Goal: Task Accomplishment & Management: Complete application form

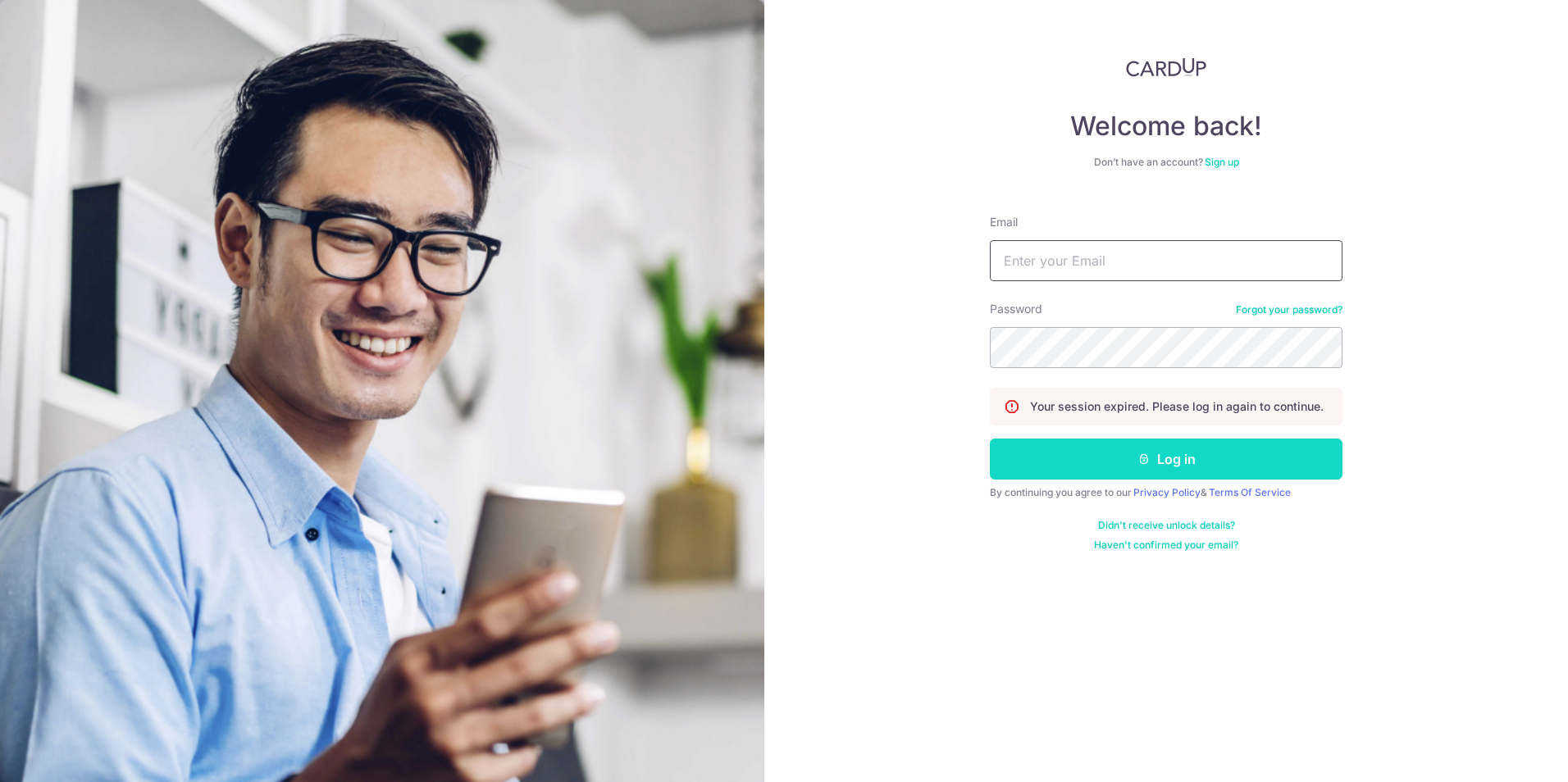
type input "sales@nanyanggifts.com"
click at [1016, 460] on button "Log in" at bounding box center [1166, 460] width 353 height 41
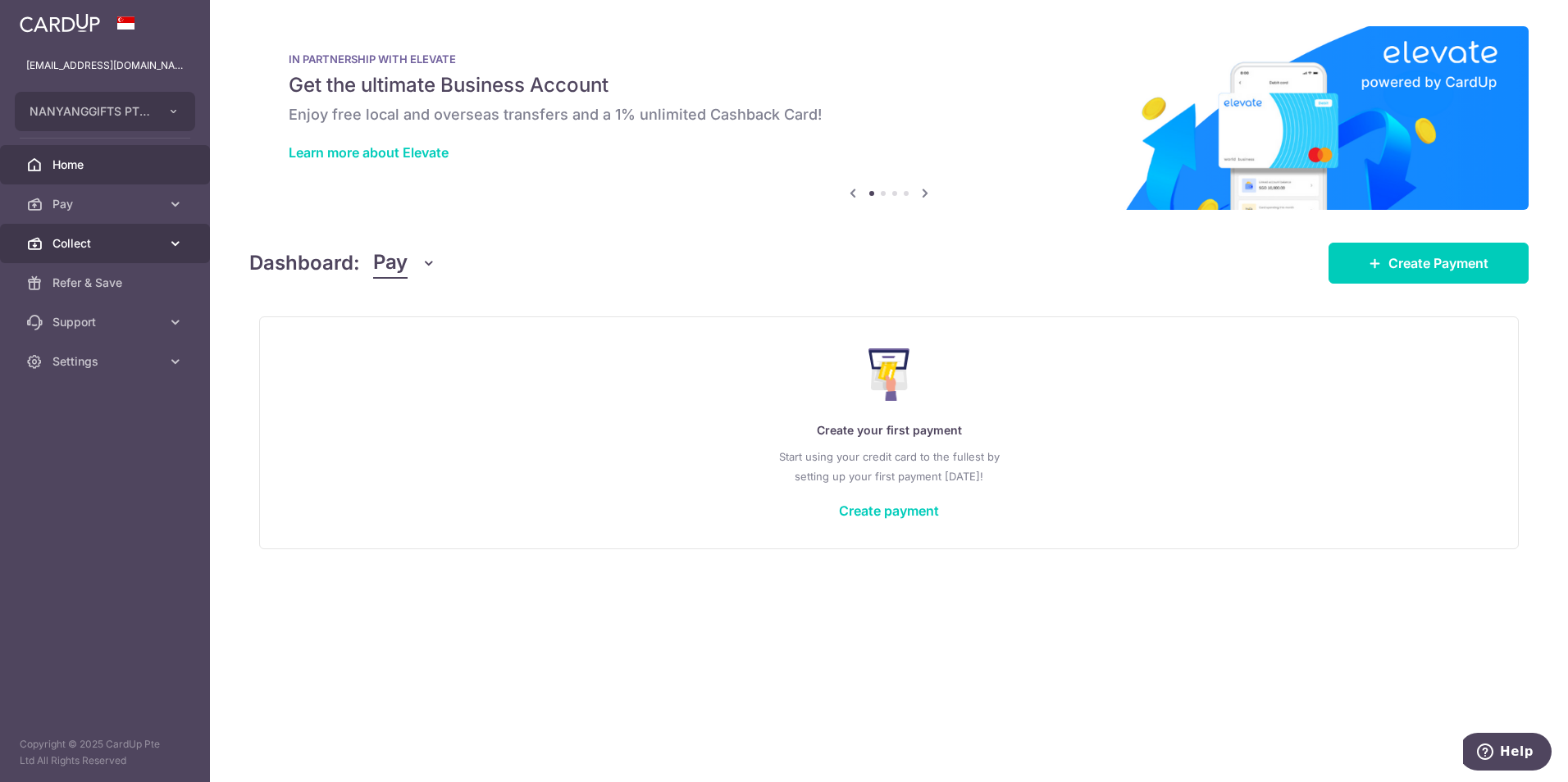
click at [158, 246] on span "Collect" at bounding box center [106, 243] width 109 height 16
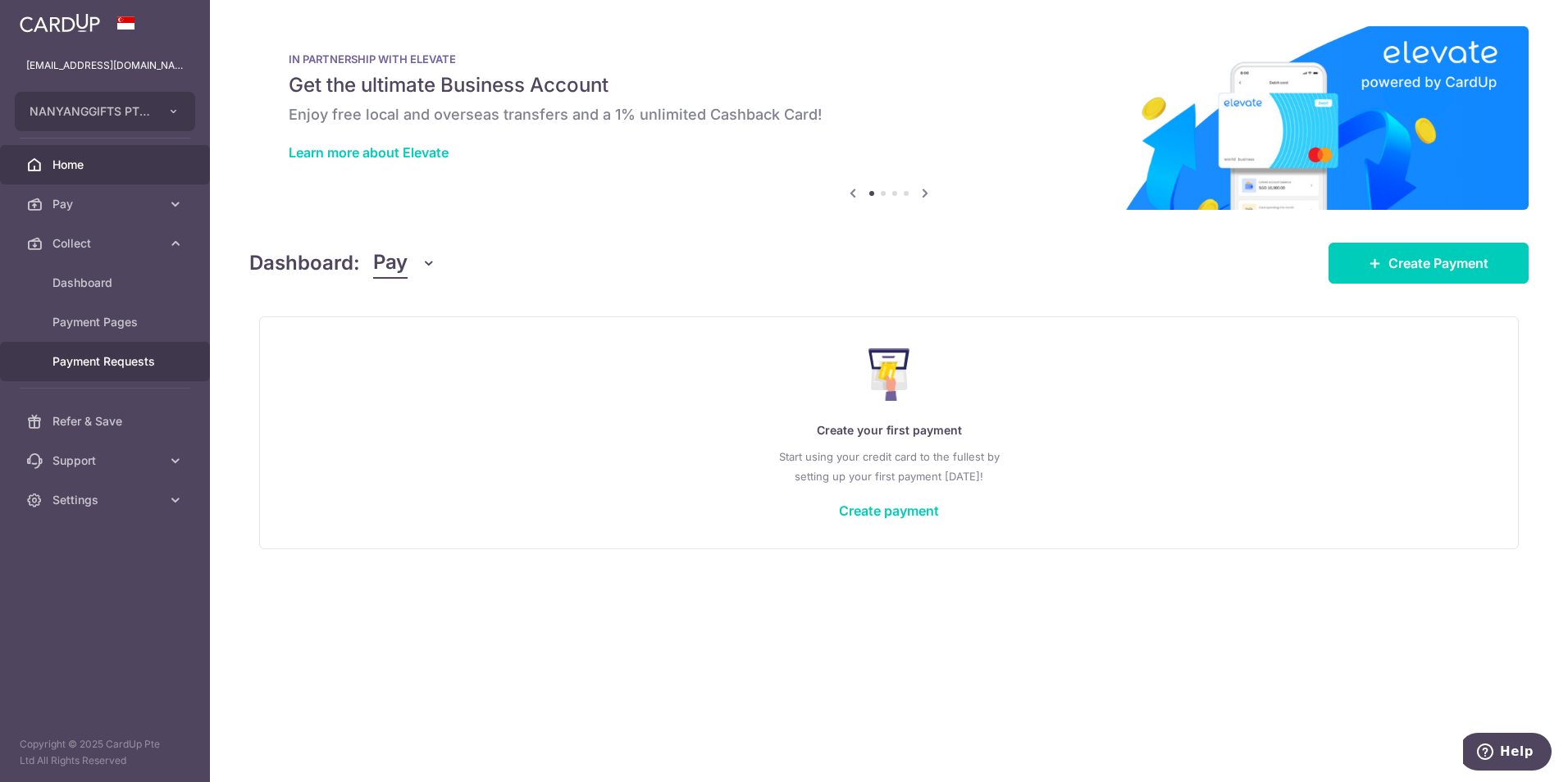
click at [123, 363] on span "Payment Requests" at bounding box center [106, 362] width 109 height 16
click at [135, 333] on link "Payment Pages" at bounding box center [105, 322] width 210 height 40
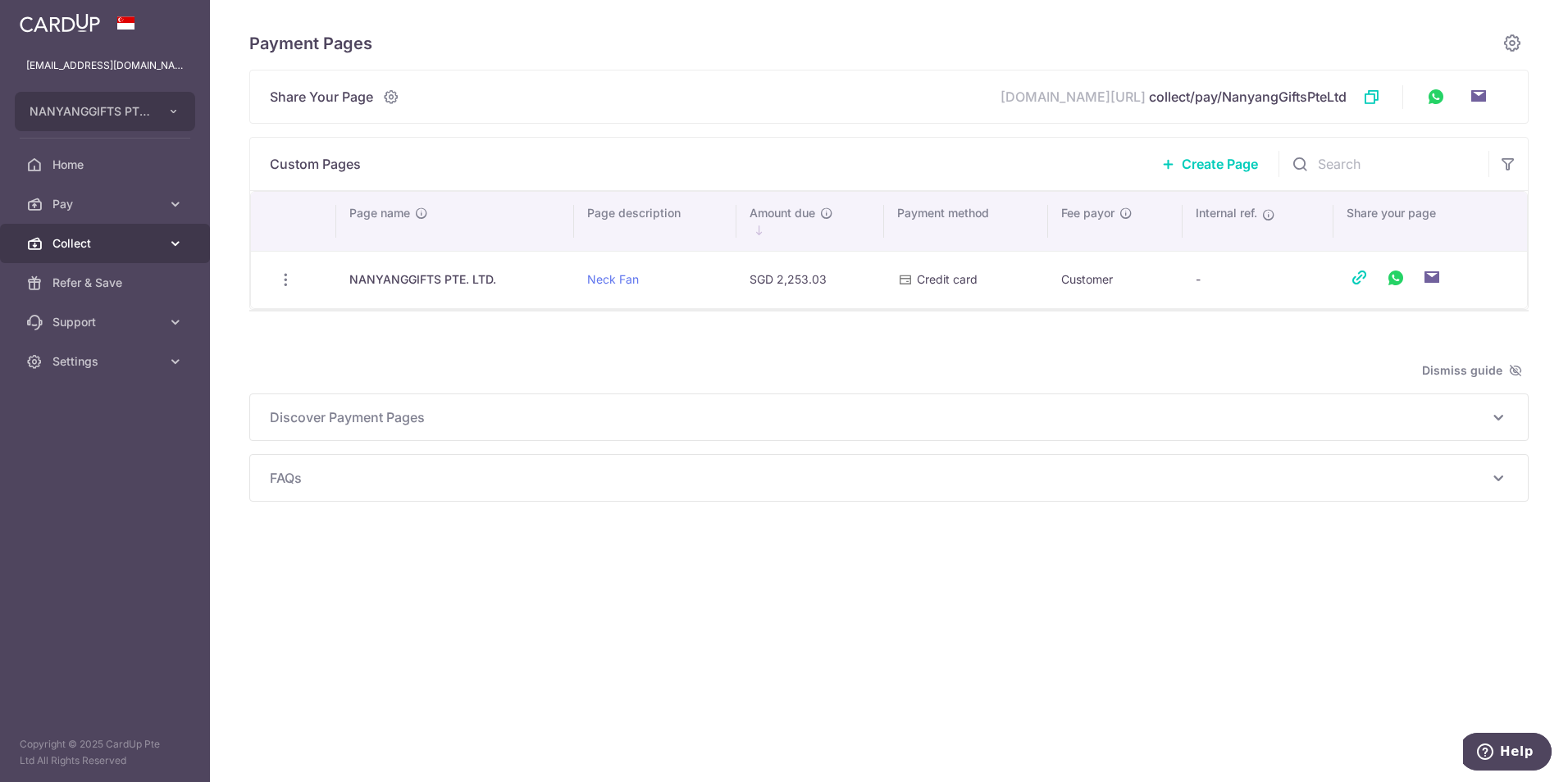
click at [100, 236] on span "Collect" at bounding box center [106, 243] width 109 height 16
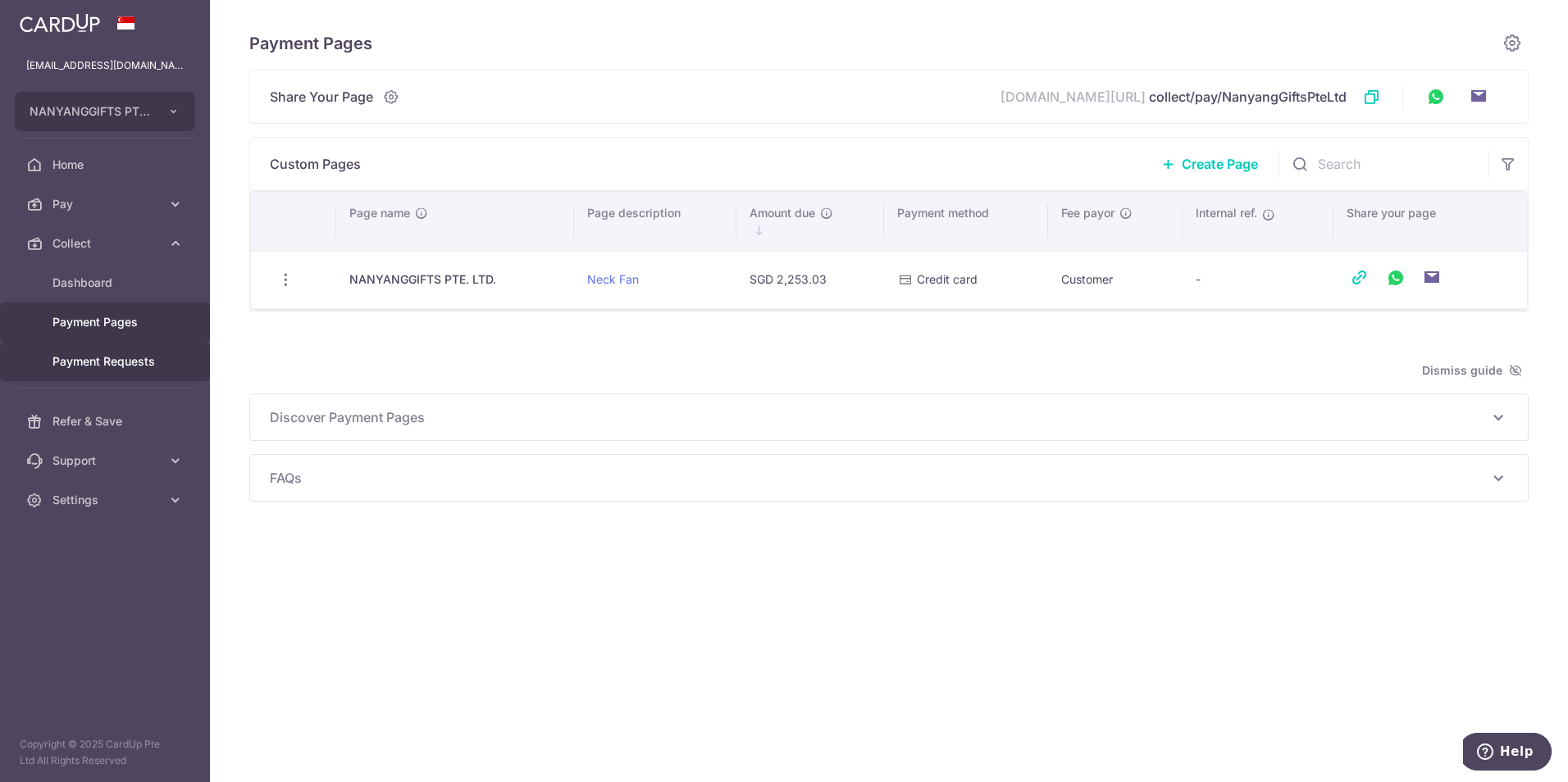
click at [107, 359] on span "Payment Requests" at bounding box center [106, 362] width 109 height 16
click at [128, 363] on span "Payment Requests" at bounding box center [106, 362] width 109 height 16
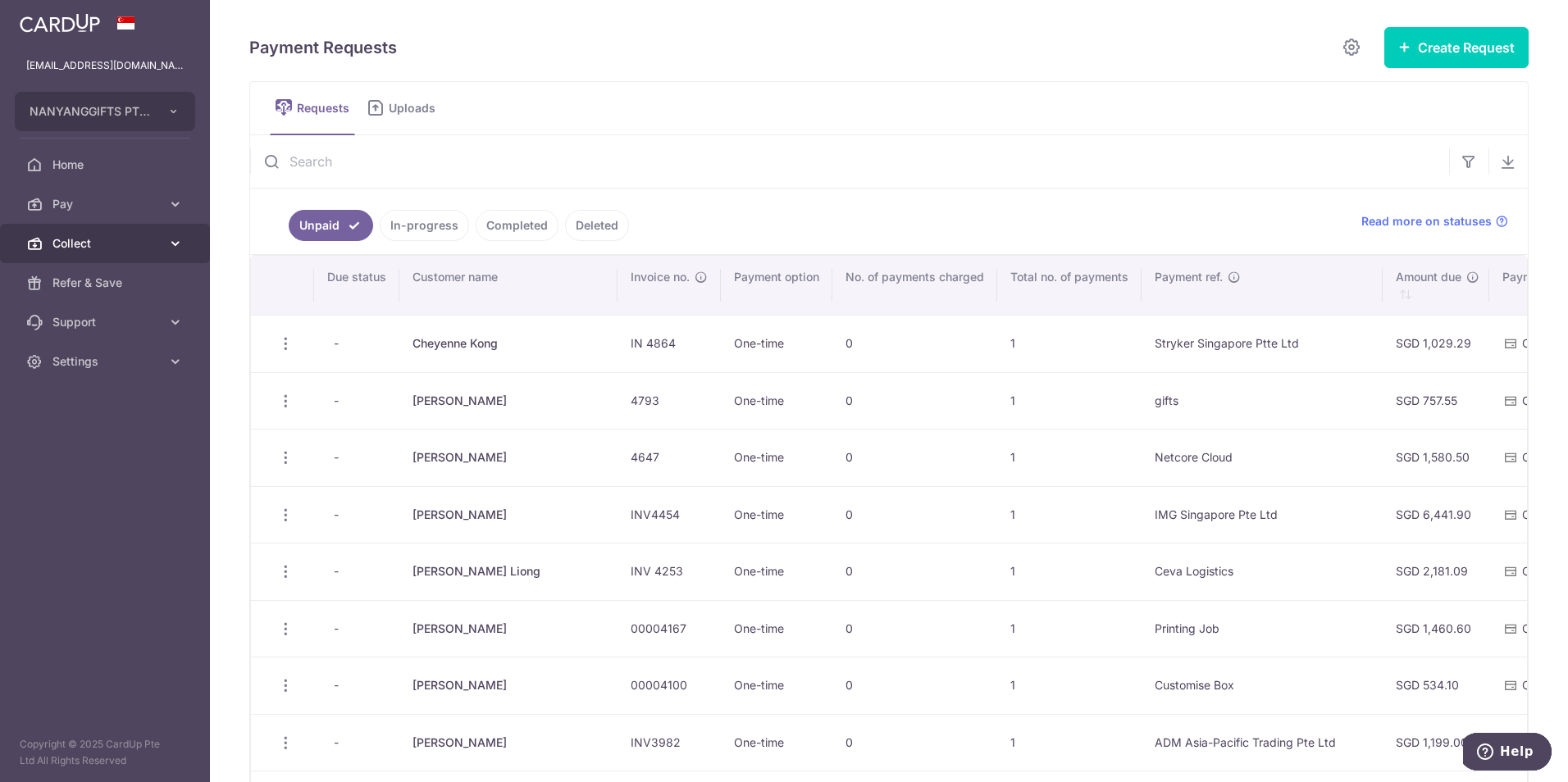
click at [175, 242] on icon at bounding box center [175, 243] width 16 height 16
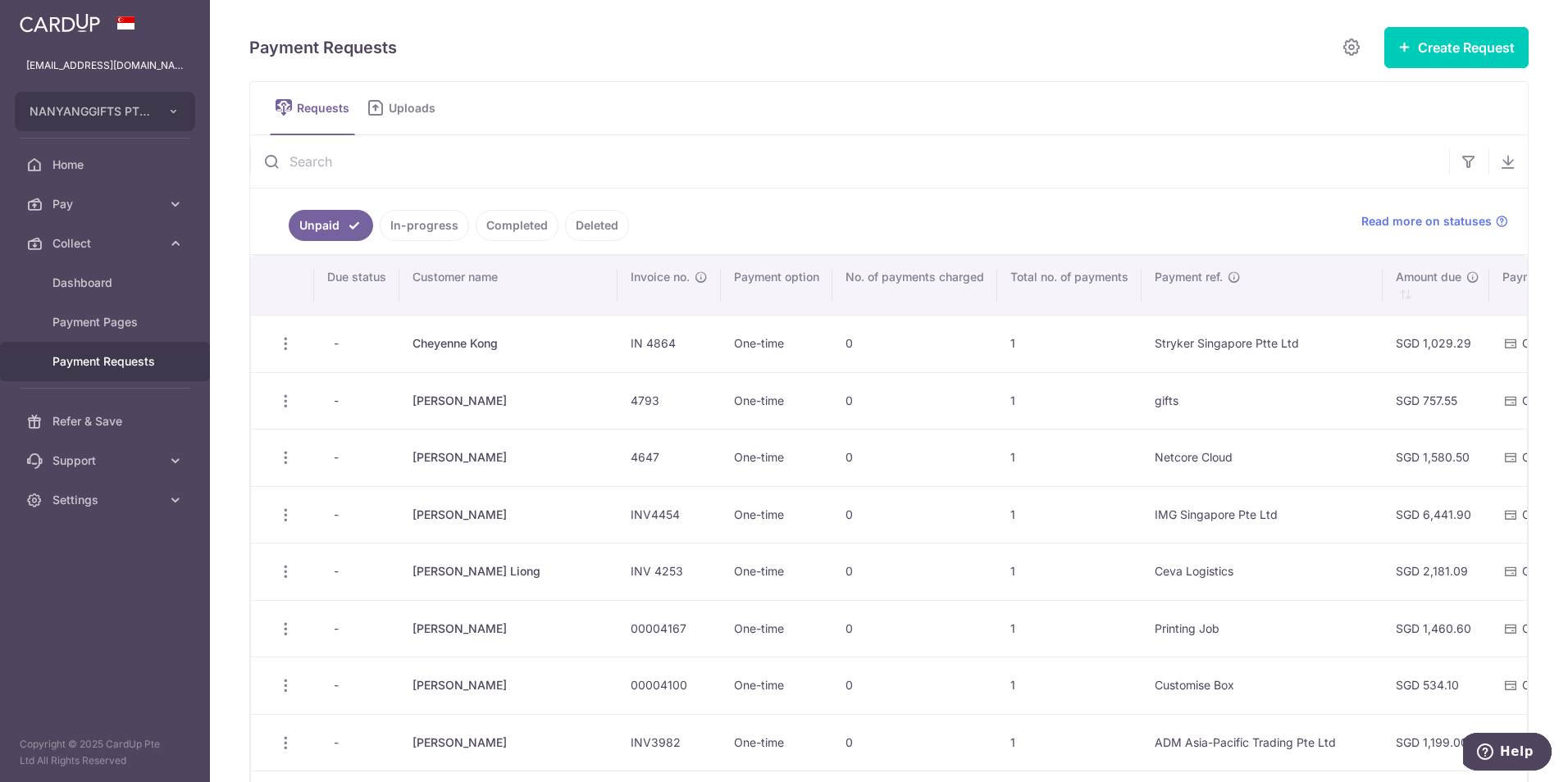
click at [1225, 53] on div "Payment Requests" at bounding box center [809, 48] width 1119 height 33
click at [1442, 52] on button "Create Request" at bounding box center [1457, 48] width 145 height 41
click at [1375, 97] on span "Single Request" at bounding box center [1431, 99] width 169 height 20
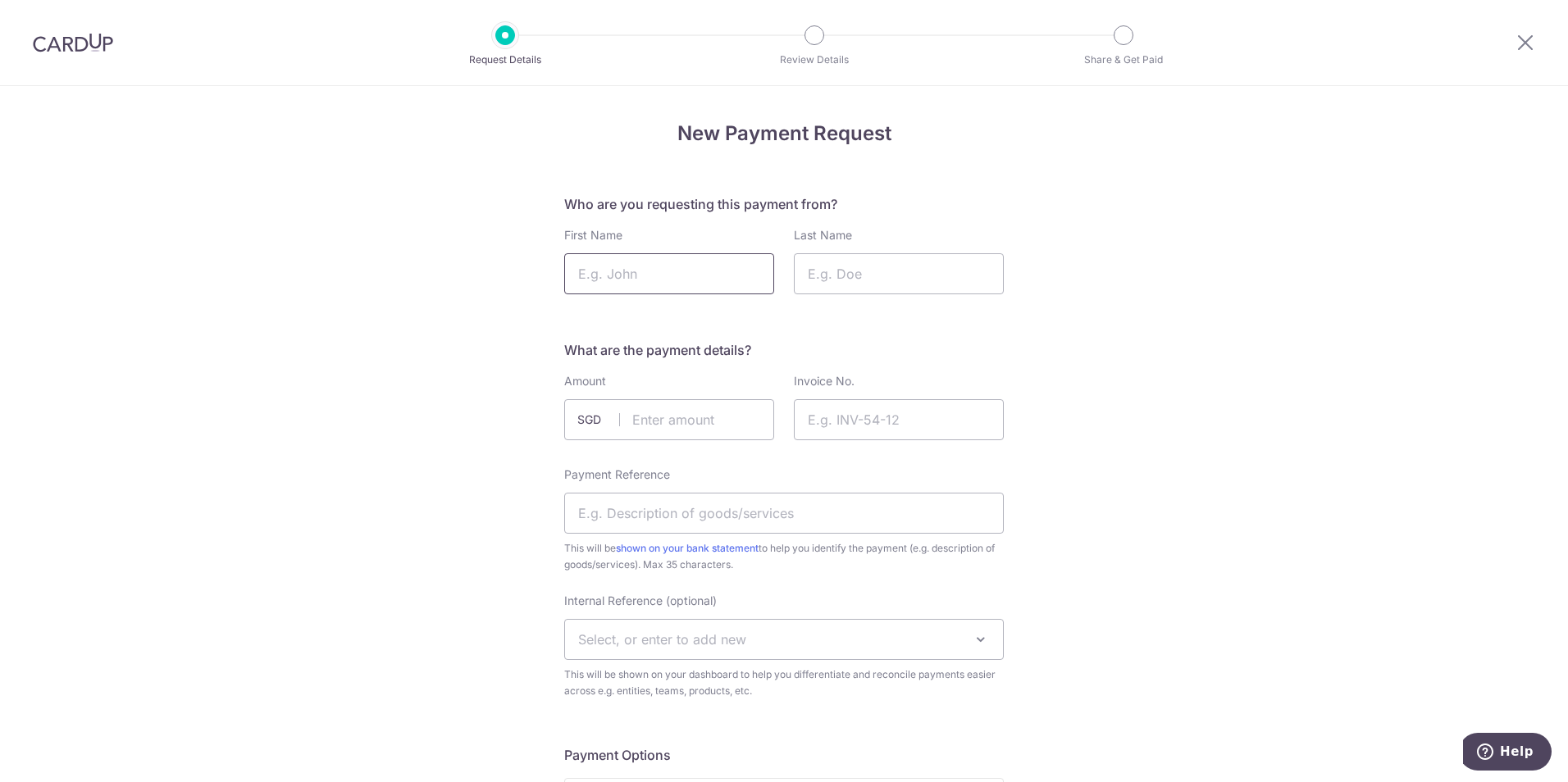
click at [652, 266] on input "First Name" at bounding box center [669, 274] width 210 height 41
click at [815, 284] on input "Last Name" at bounding box center [899, 274] width 210 height 41
click at [644, 268] on input "Nicole" at bounding box center [669, 274] width 210 height 41
drag, startPoint x: 646, startPoint y: 273, endPoint x: 548, endPoint y: 273, distance: 98.0
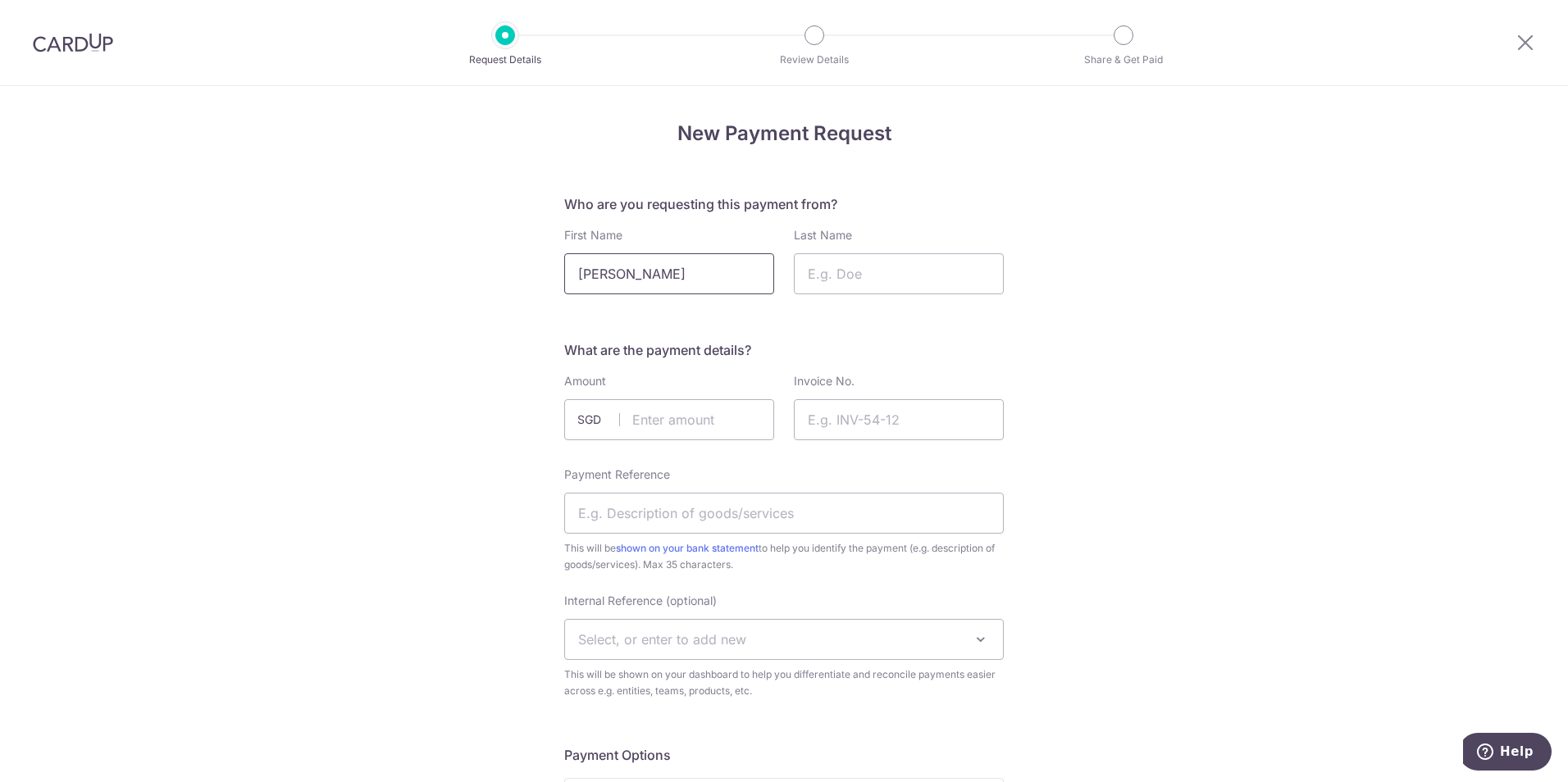
paste input "Leonard"
type input "Leonard"
click at [869, 277] on input "Last Name" at bounding box center [899, 274] width 210 height 41
type input "Leong"
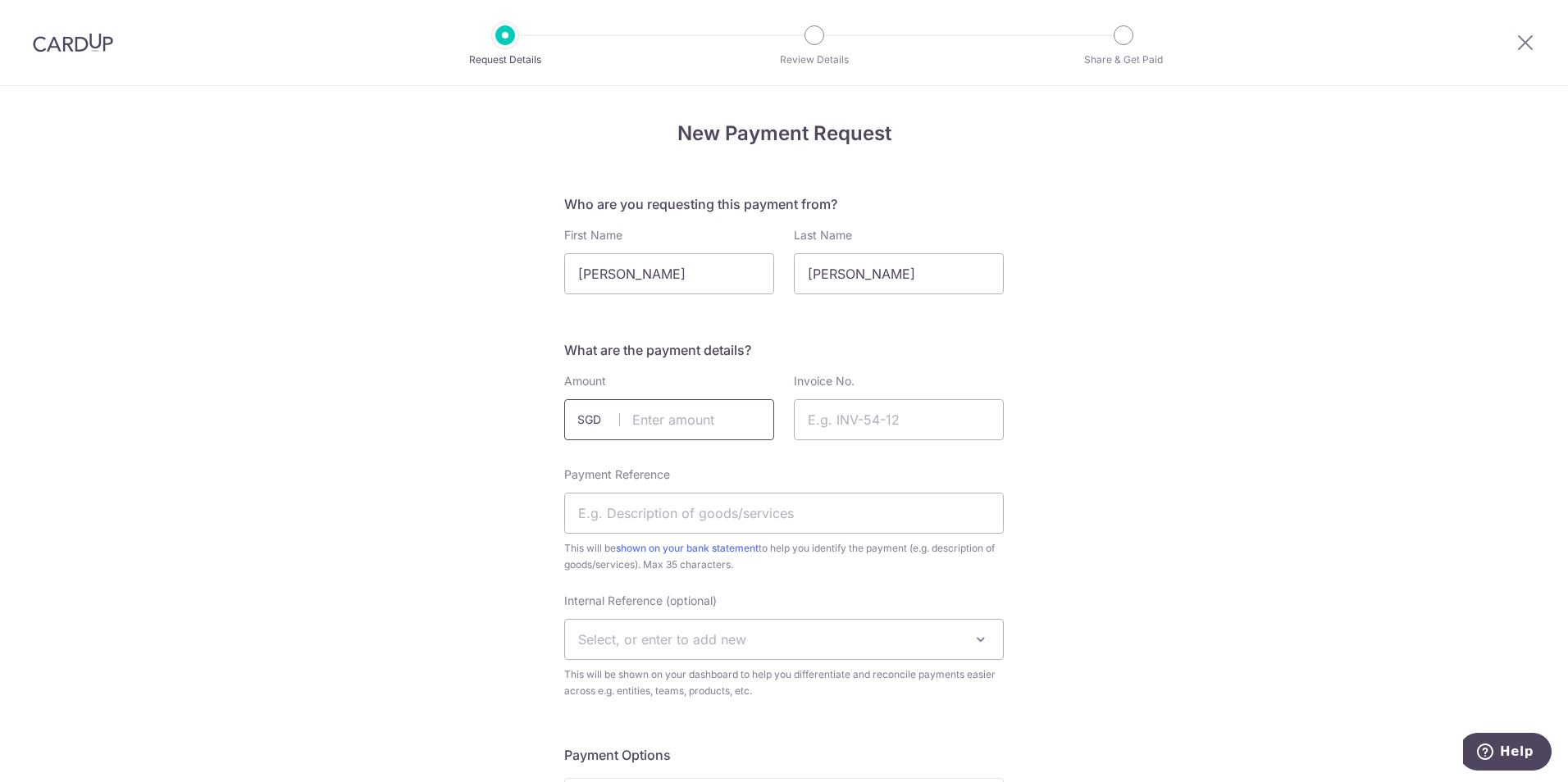
click at [671, 419] on input "text" at bounding box center [669, 420] width 210 height 41
type input "931.95"
click at [859, 421] on input "Invoice No." at bounding box center [899, 420] width 210 height 41
click at [878, 426] on input "Invoice No." at bounding box center [899, 420] width 210 height 41
click at [866, 409] on input "4999" at bounding box center [899, 420] width 210 height 41
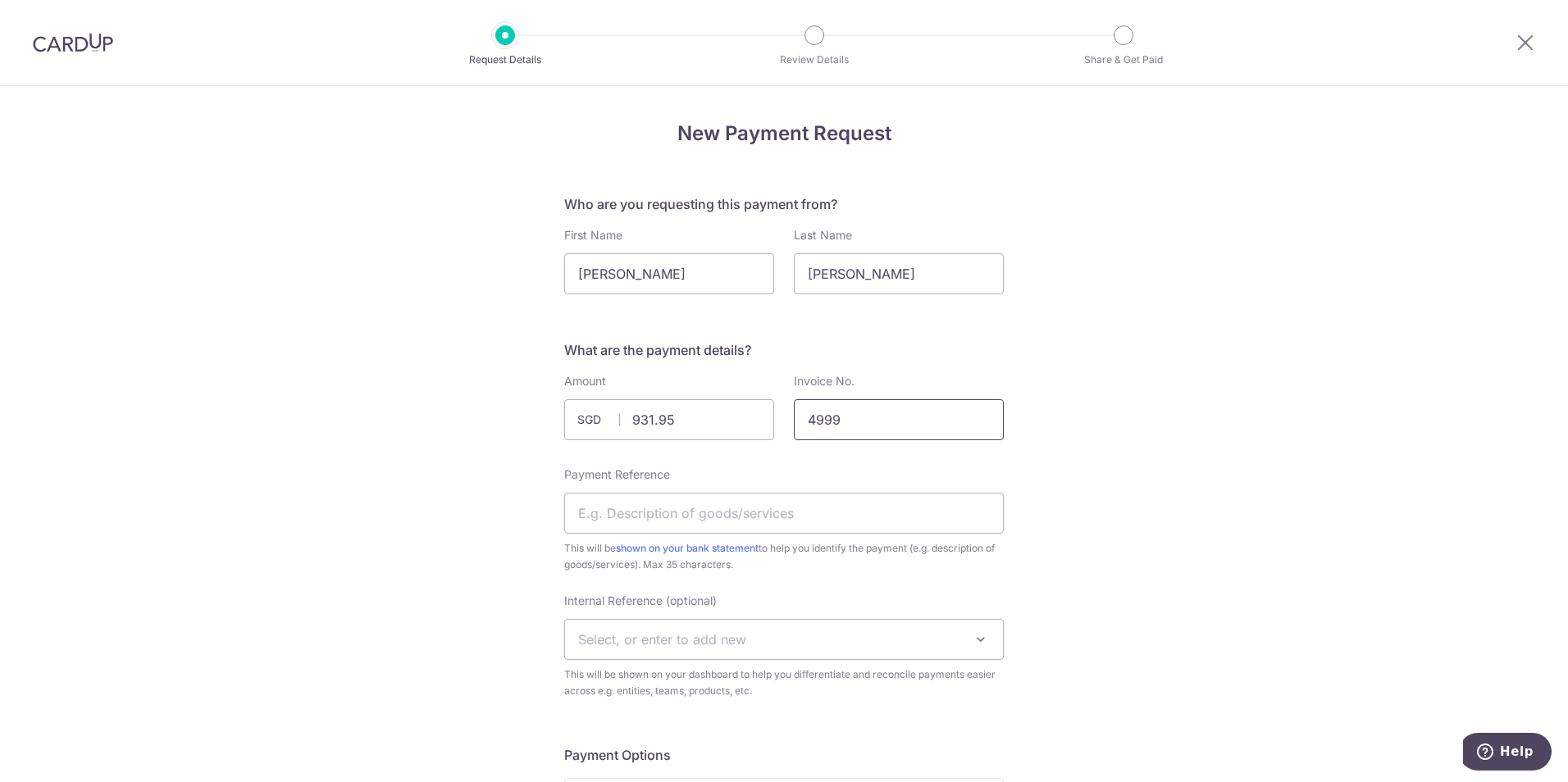
type input "4999"
click at [622, 509] on input "Payment Reference" at bounding box center [784, 514] width 440 height 41
click at [666, 514] on input "Payment Reference" at bounding box center [784, 514] width 440 height 41
paste input "Untold by Atlas"
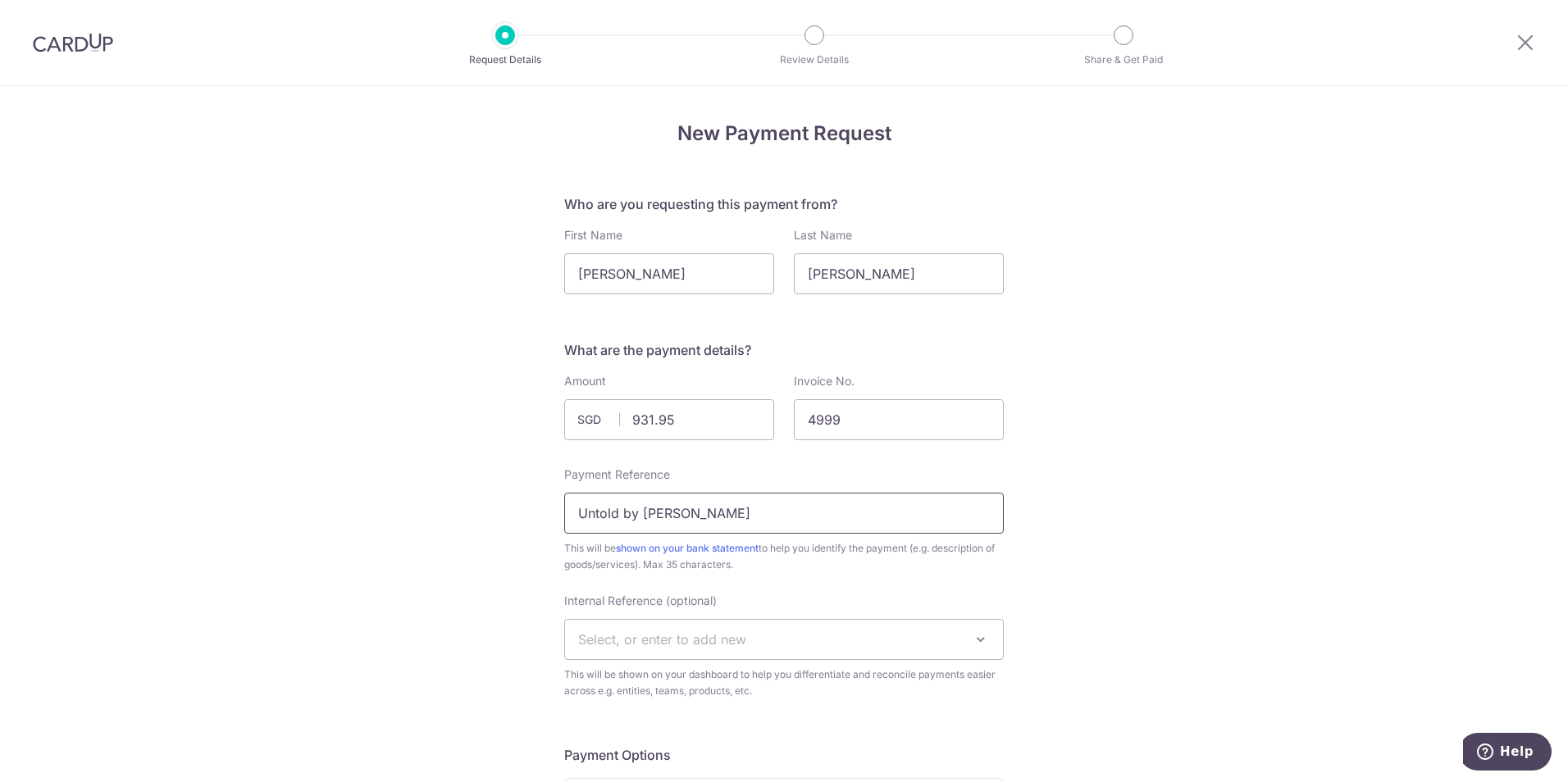
type input "Untold by Atlas"
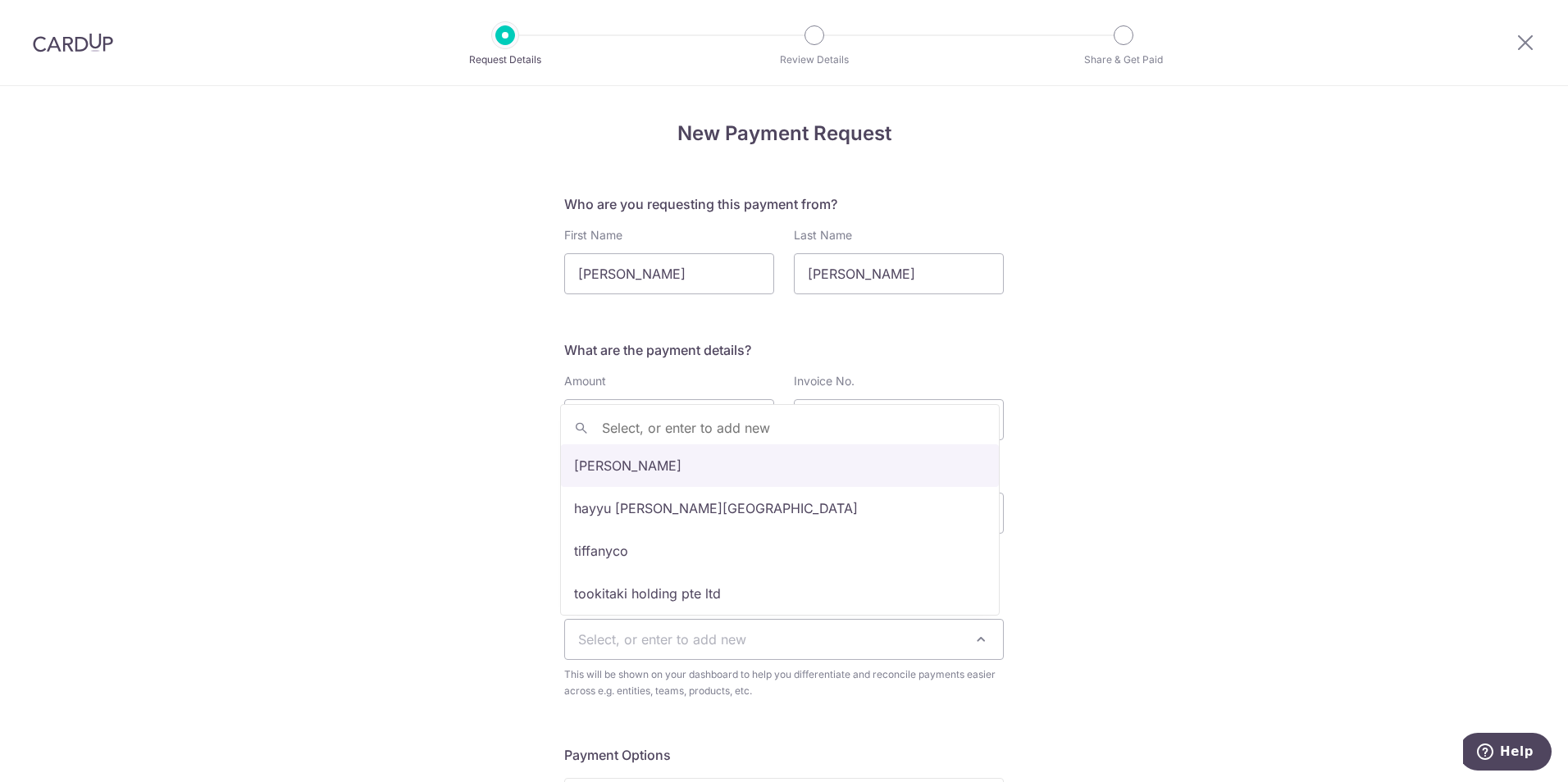
click at [674, 642] on span "Select, or enter to add new" at bounding box center [662, 639] width 168 height 16
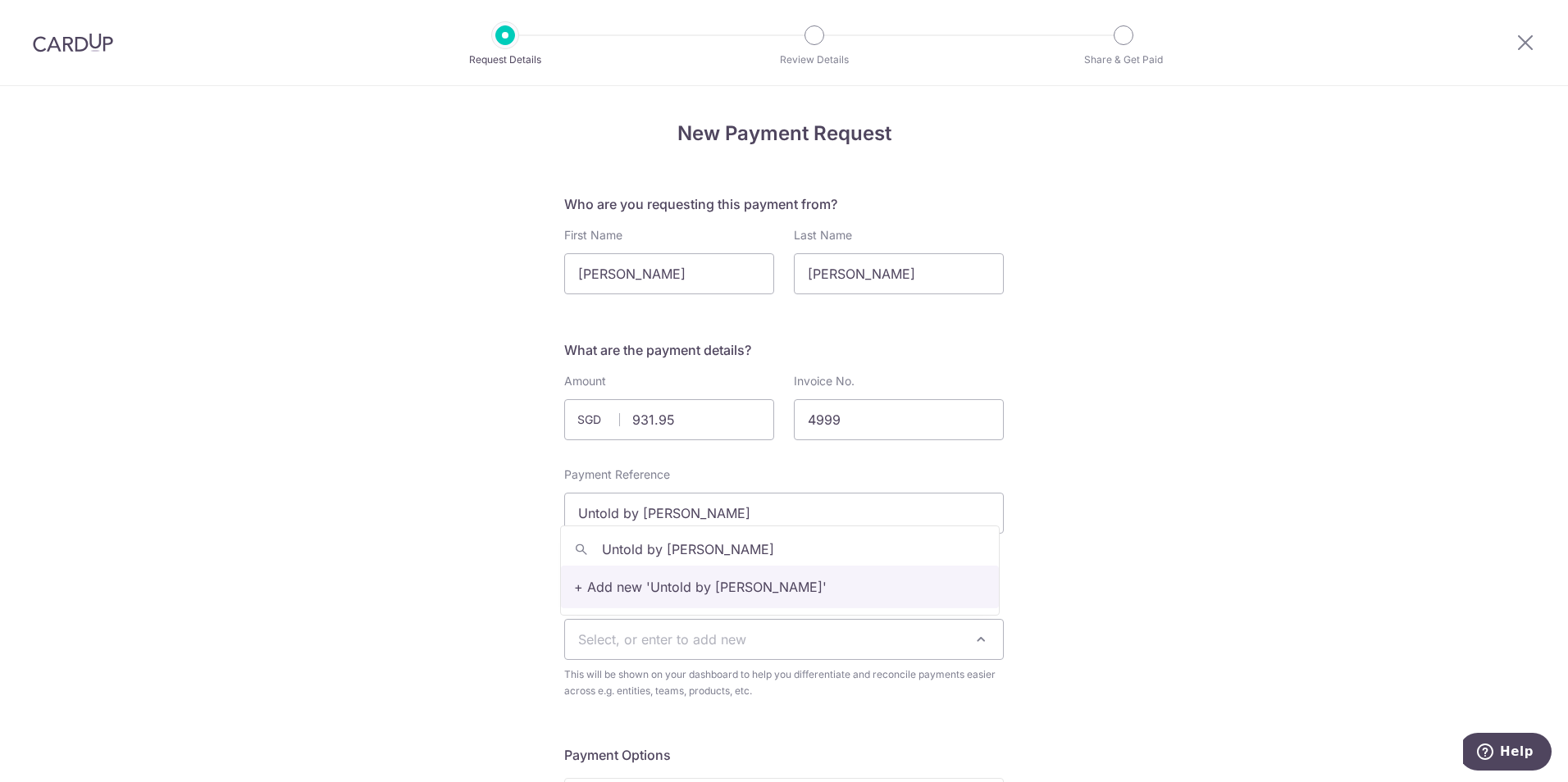
type input "Untold by Atlas"
select select "Untold by Atlas"
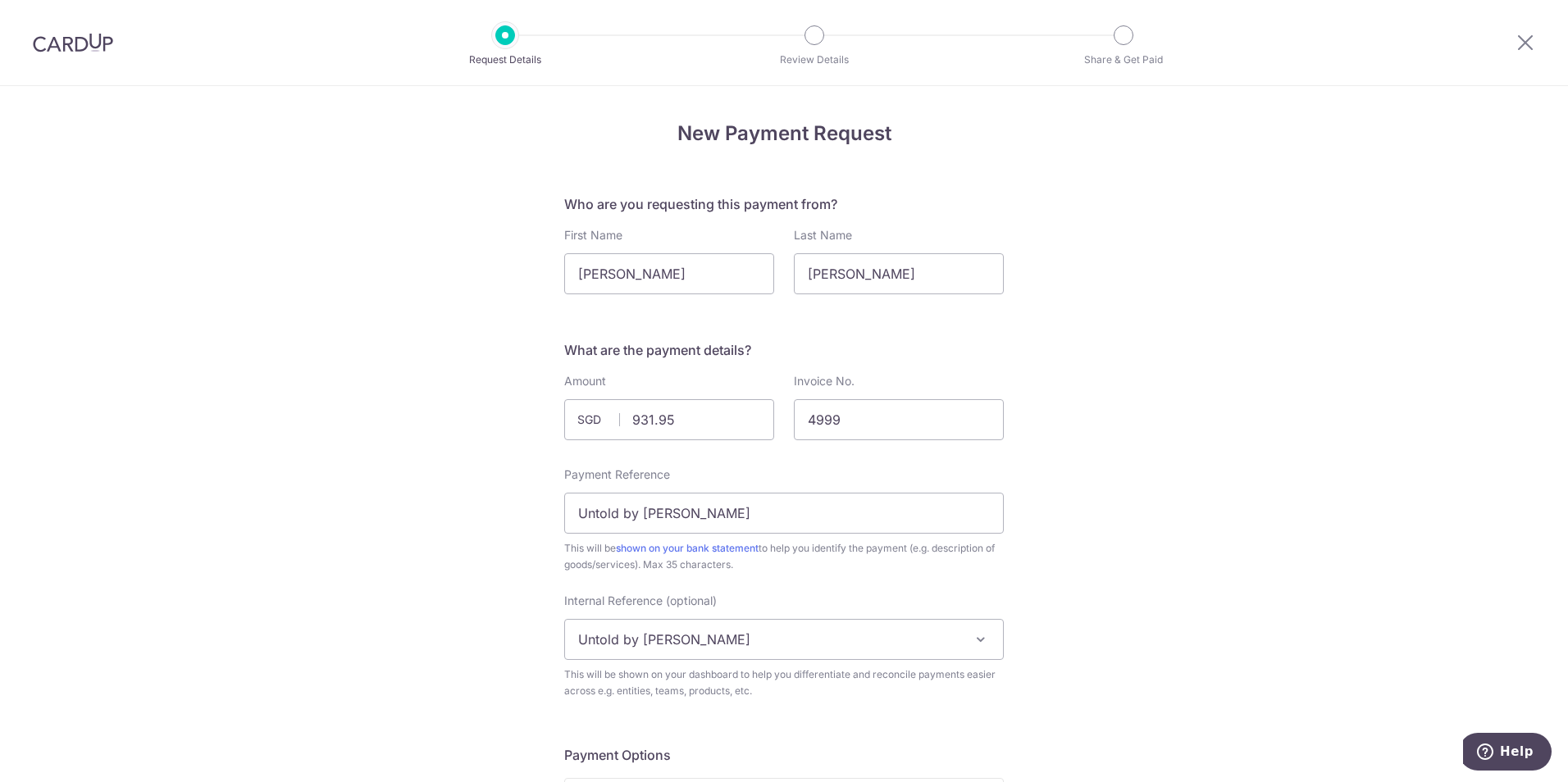
drag, startPoint x: 1026, startPoint y: 603, endPoint x: 1048, endPoint y: 605, distance: 22.1
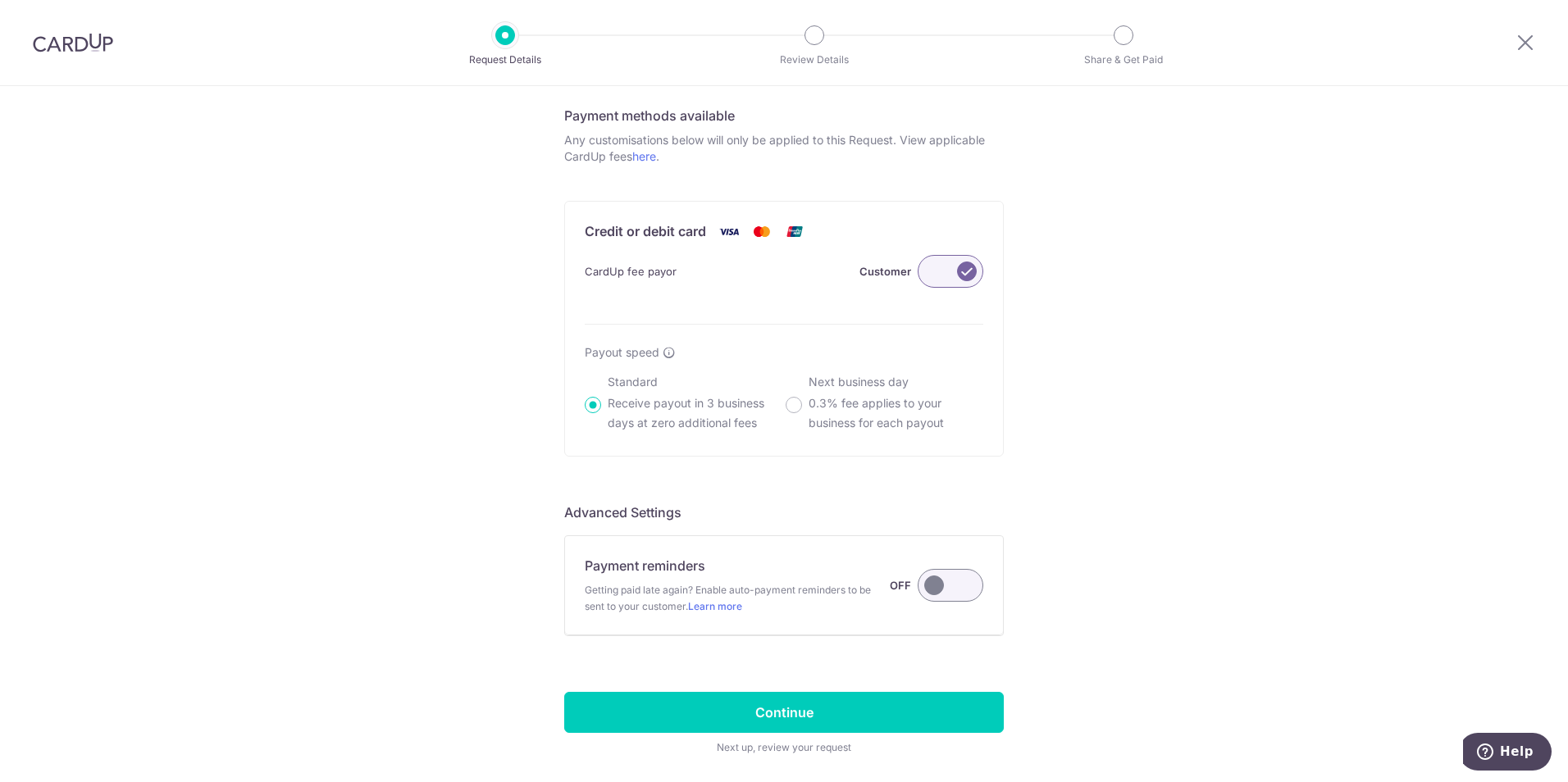
scroll to position [874, 0]
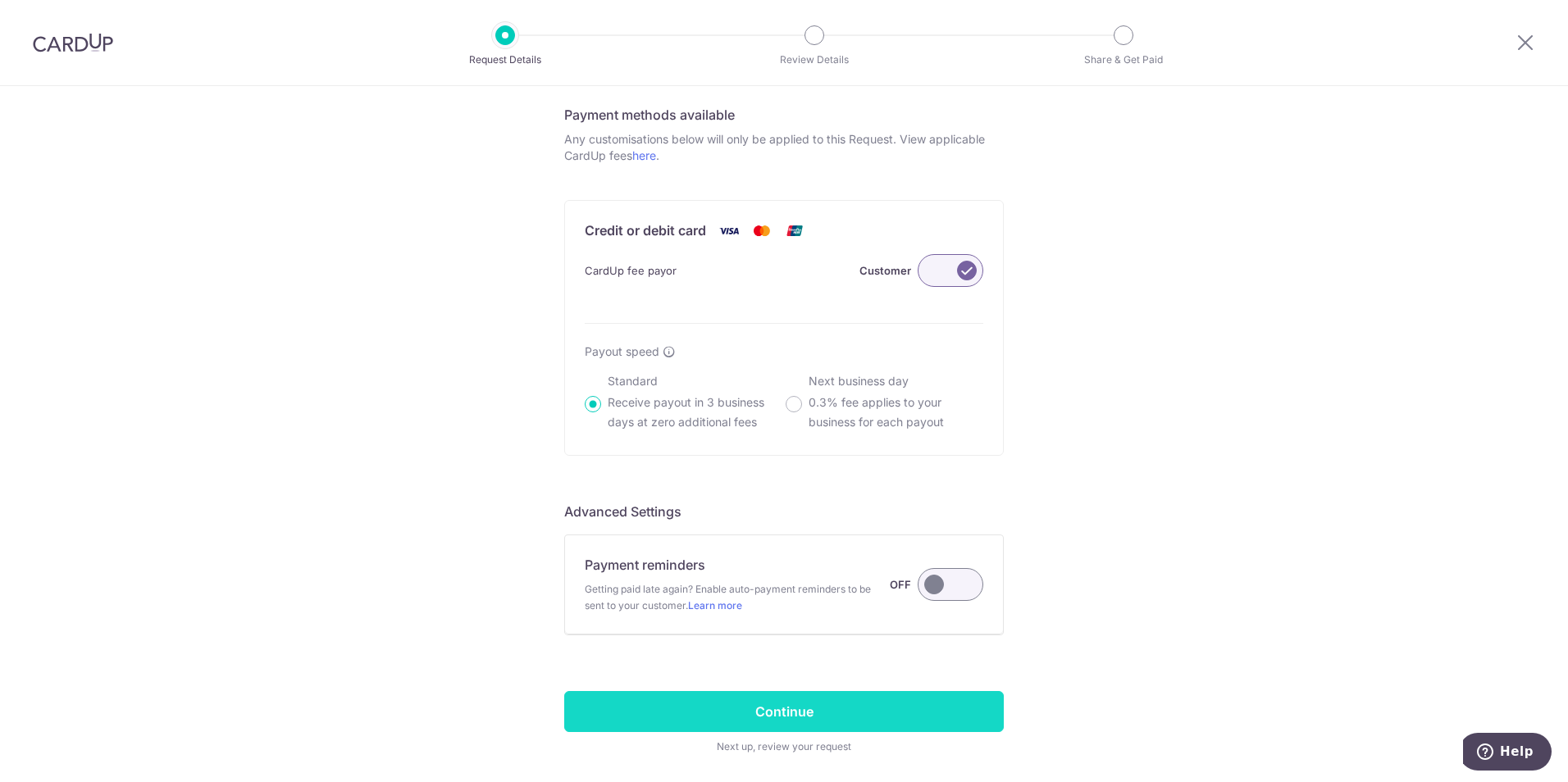
click at [837, 703] on input "Continue" at bounding box center [784, 712] width 440 height 41
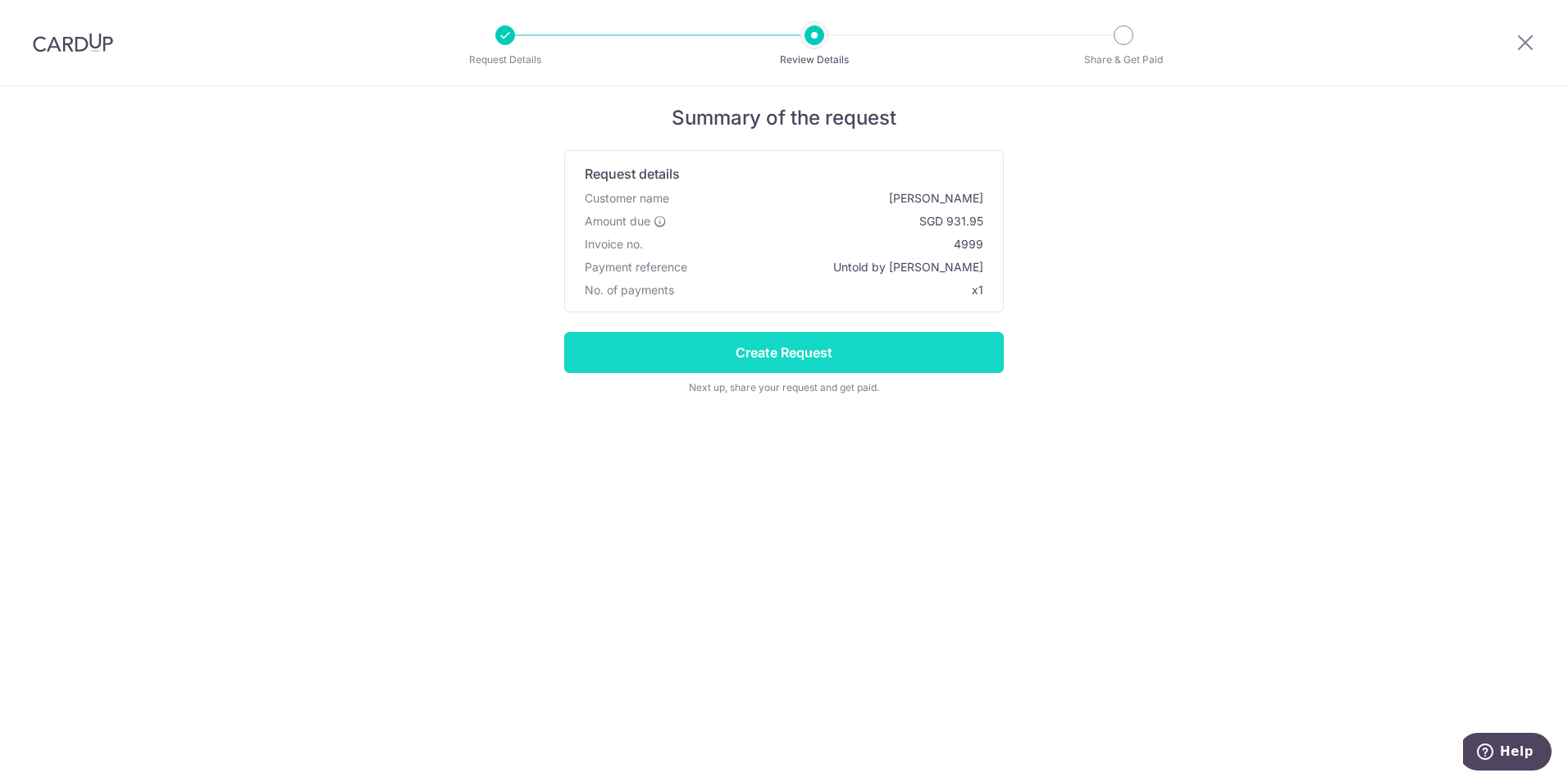
click at [744, 342] on input "Create Request" at bounding box center [784, 353] width 440 height 41
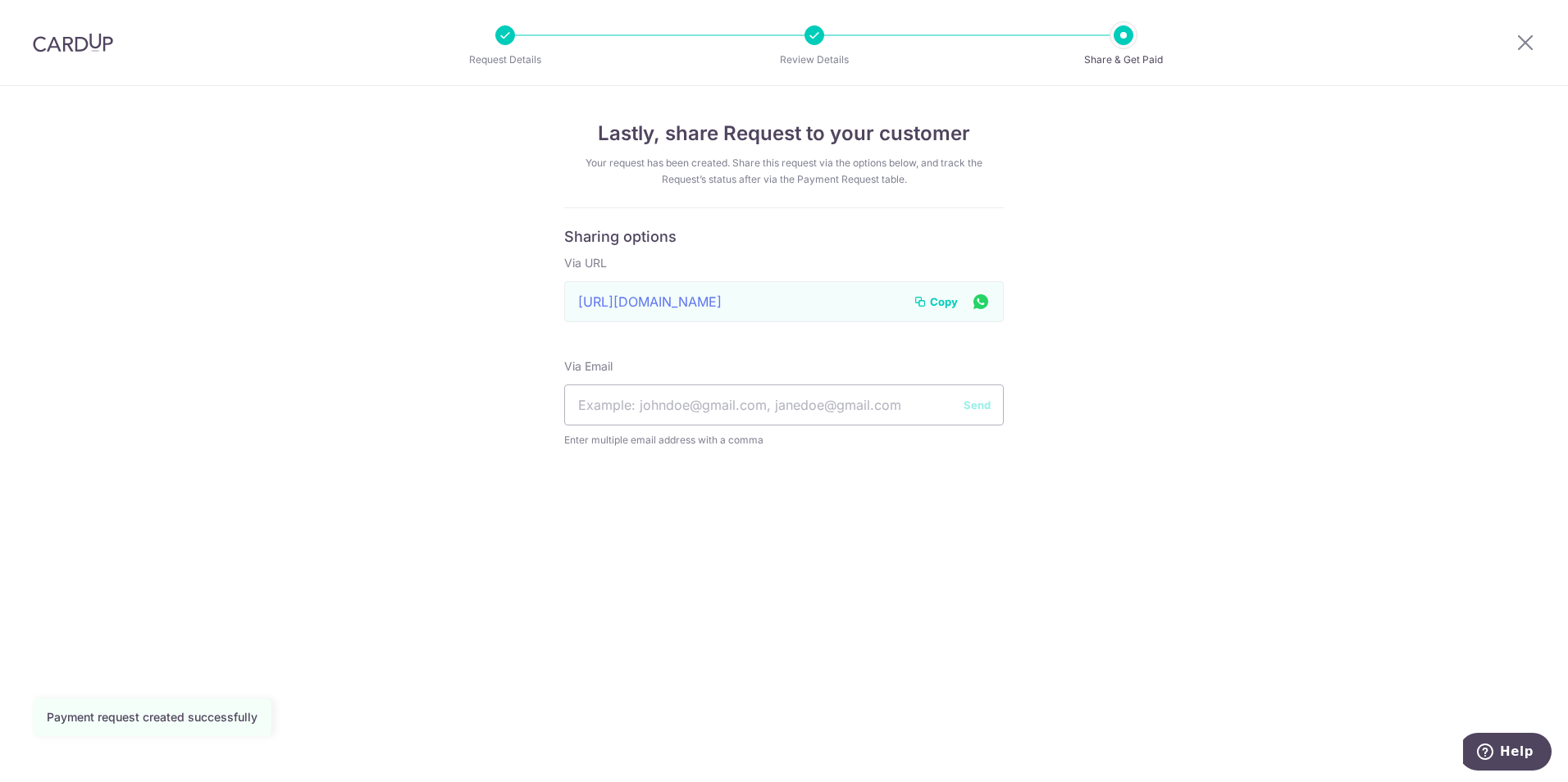
click at [759, 365] on div "Payment Request shared via email Via Email Send Enter multiple email address wi…" at bounding box center [784, 403] width 440 height 90
drag, startPoint x: 742, startPoint y: 410, endPoint x: 746, endPoint y: 402, distance: 8.9
click at [743, 409] on input "text" at bounding box center [784, 405] width 440 height 41
paste input "[PERSON_NAME][EMAIL_ADDRESS][DOMAIN_NAME]"
type input "[PERSON_NAME][EMAIL_ADDRESS][DOMAIN_NAME]"
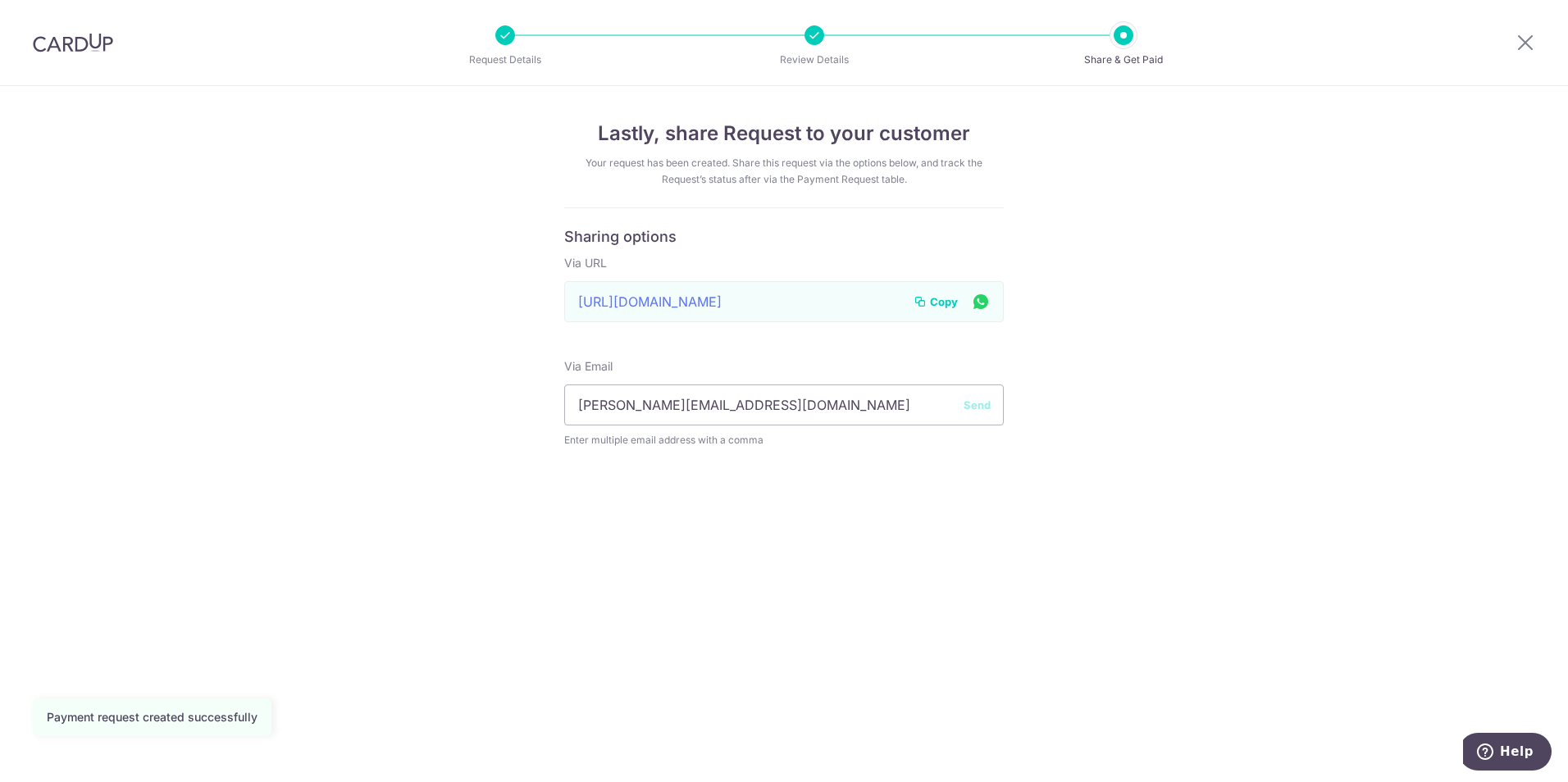
click at [982, 411] on button "Send" at bounding box center [977, 405] width 27 height 16
click at [943, 304] on span "Copy" at bounding box center [944, 302] width 28 height 16
click at [939, 300] on span "Copy" at bounding box center [944, 302] width 28 height 16
click at [1012, 496] on div "Lastly, share Request to your customer Your request has been created. Share thi…" at bounding box center [784, 434] width 1568 height 696
